Goal: Information Seeking & Learning: Learn about a topic

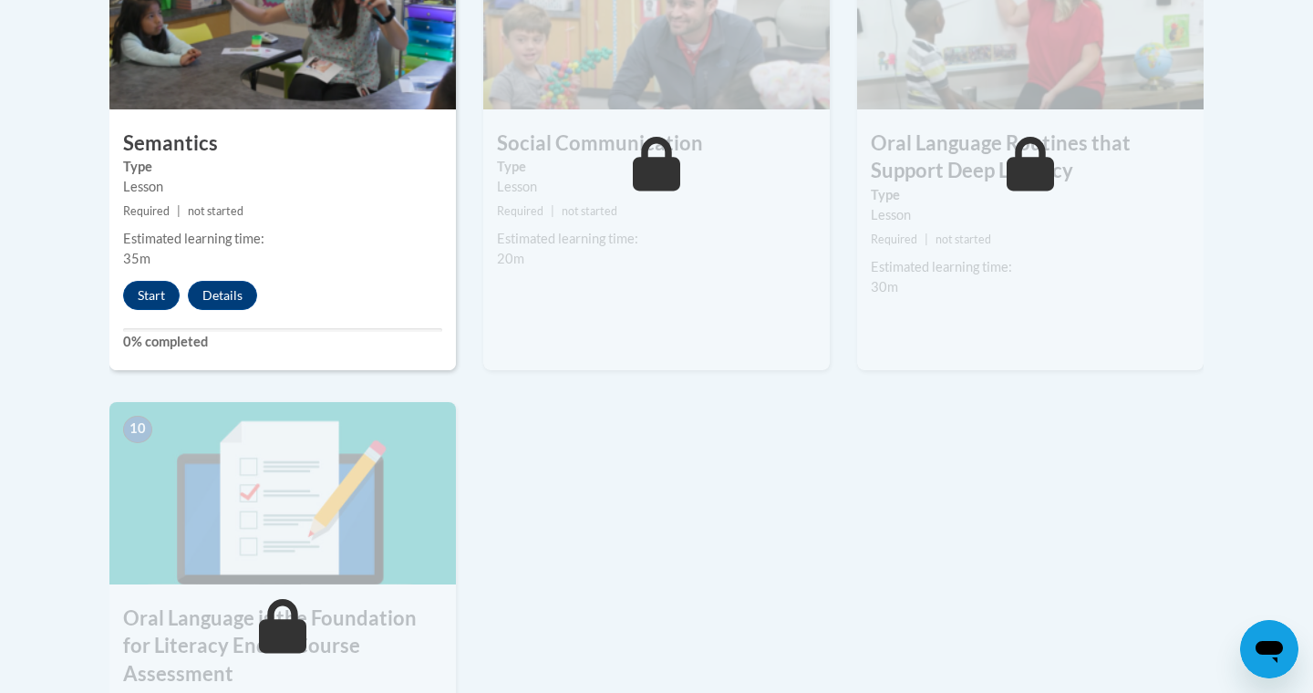
scroll to position [1686, 0]
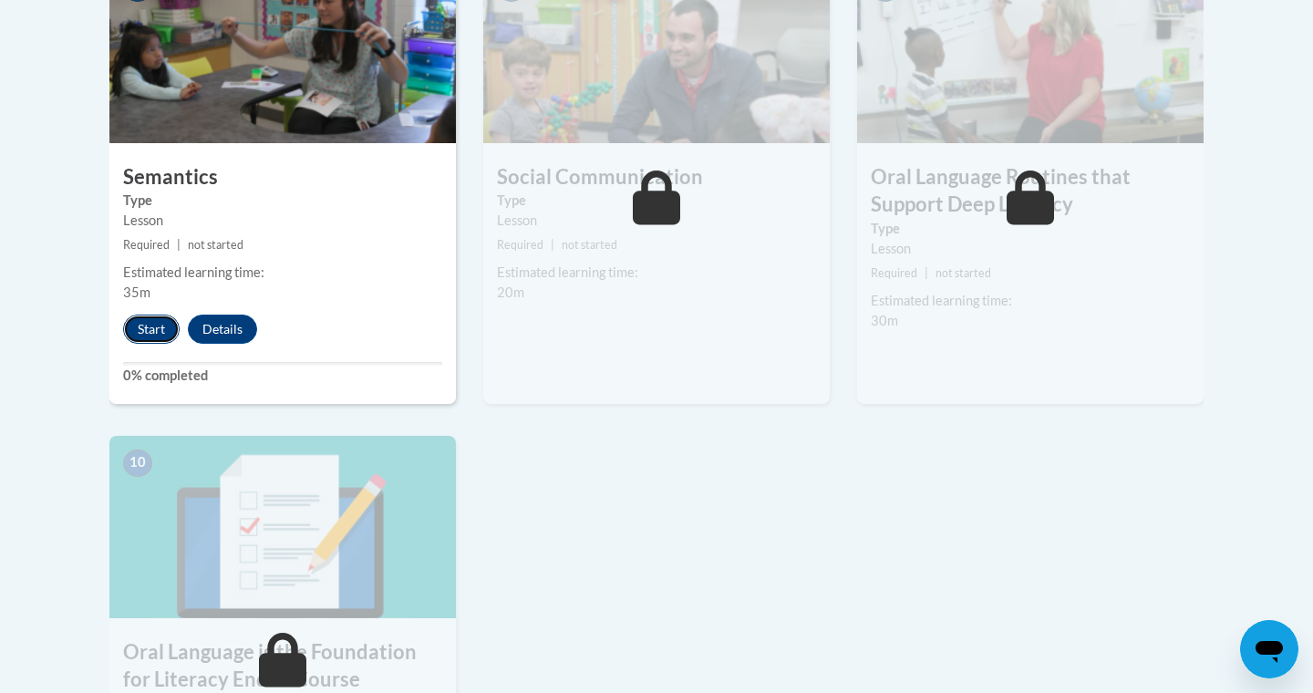
click at [150, 315] on button "Start" at bounding box center [151, 329] width 57 height 29
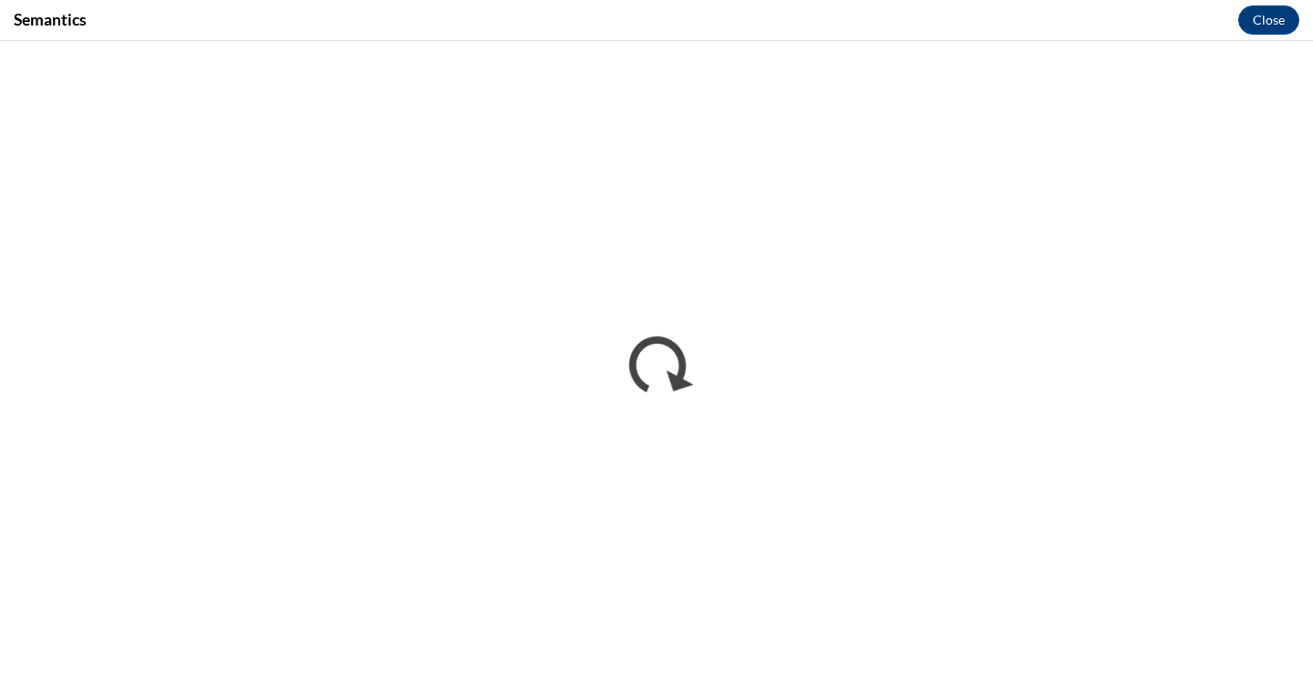
scroll to position [0, 0]
